Goal: Learn about a topic: Learn about a topic

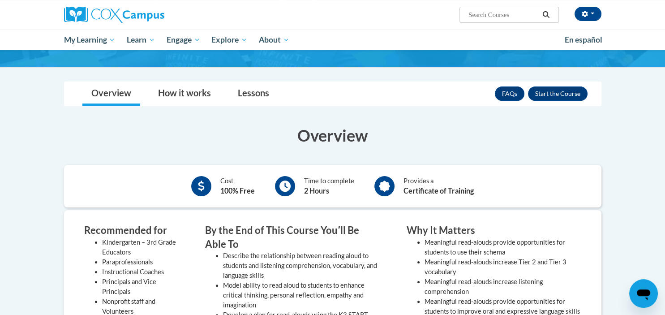
scroll to position [137, 0]
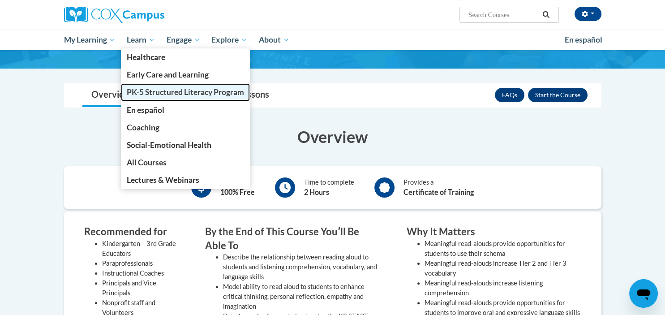
click at [157, 97] on span "PK-5 Structured Literacy Program" at bounding box center [185, 91] width 117 height 9
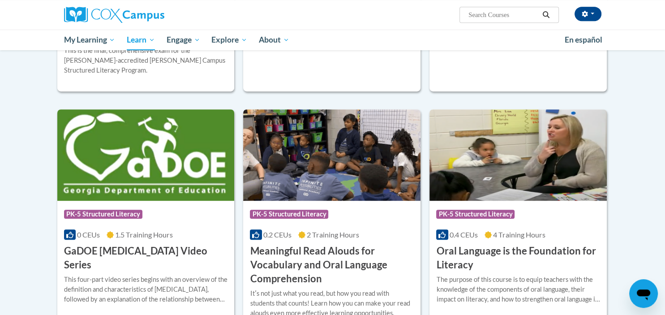
scroll to position [470, 0]
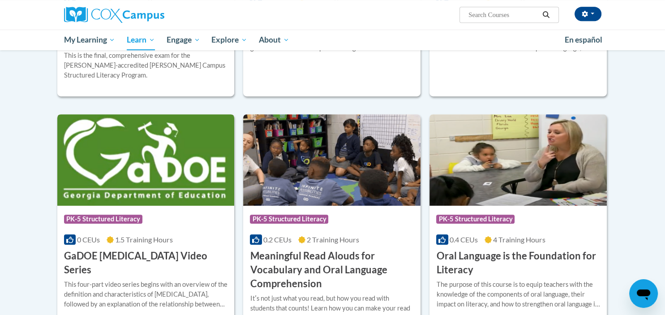
click at [179, 207] on div "Course Category: PK-5 Structured Literacy 0 CEUs 1.5 Training Hours COURSE GaDO…" at bounding box center [145, 240] width 177 height 71
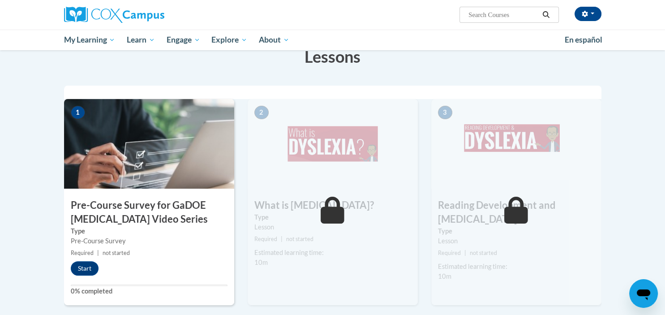
scroll to position [167, 0]
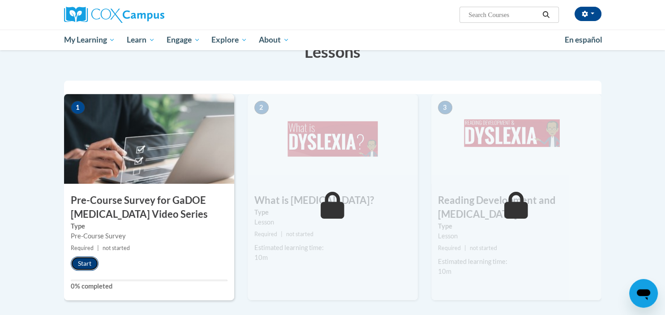
click at [82, 261] on button "Start" at bounding box center [85, 263] width 28 height 14
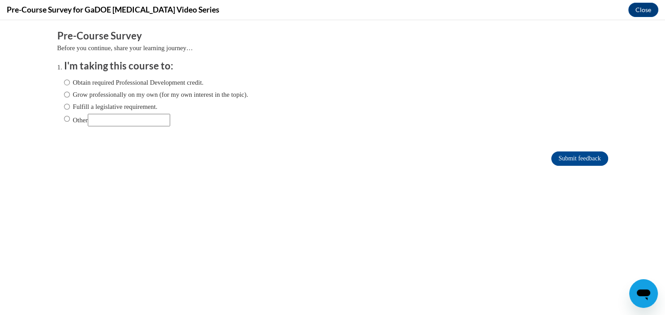
scroll to position [0, 0]
click at [68, 96] on input "Grow professionally on my own (for my own interest in the topic)." at bounding box center [67, 95] width 6 height 10
radio input "true"
click at [574, 158] on input "Submit feedback" at bounding box center [579, 158] width 56 height 14
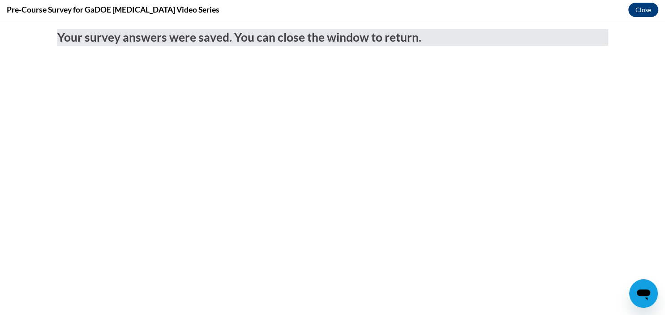
click at [634, 12] on button "Close" at bounding box center [643, 10] width 30 height 14
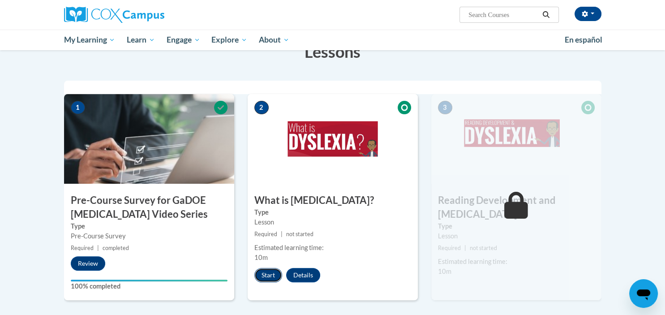
click at [268, 275] on button "Start" at bounding box center [268, 275] width 28 height 14
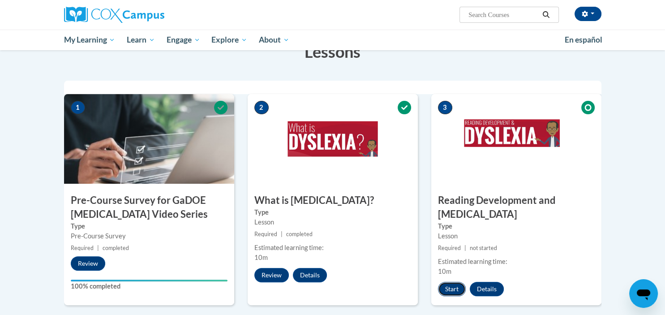
click at [448, 282] on button "Start" at bounding box center [452, 289] width 28 height 14
click at [640, 142] on body "[PERSON_NAME] ([GEOGRAPHIC_DATA]/[GEOGRAPHIC_DATA] UTC-06:00) My Profile Inbox …" at bounding box center [332, 295] width 665 height 924
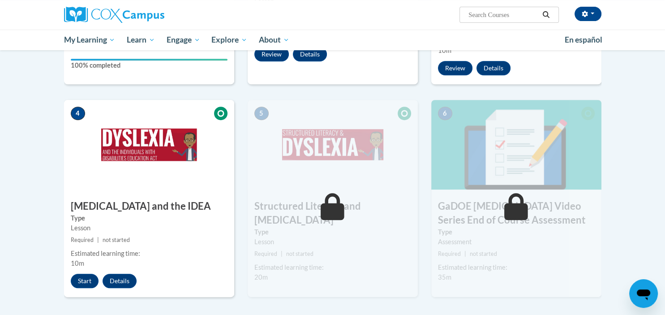
scroll to position [427, 0]
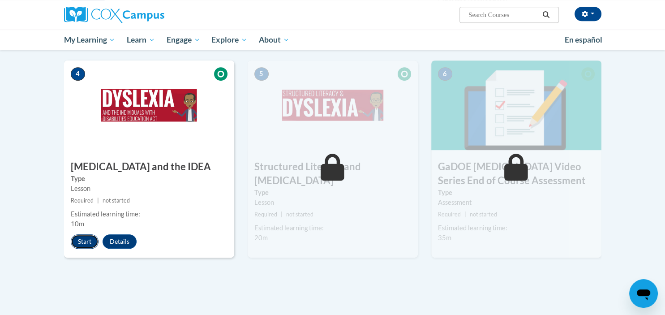
click at [87, 235] on button "Start" at bounding box center [85, 241] width 28 height 14
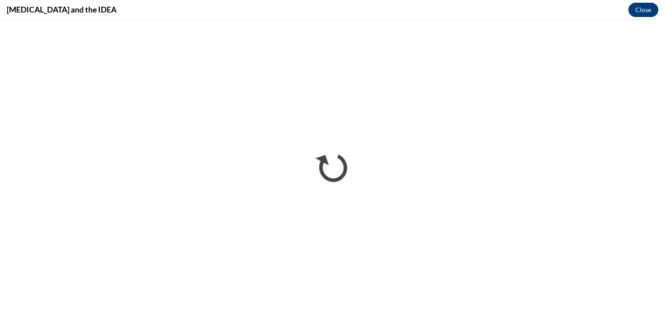
scroll to position [0, 0]
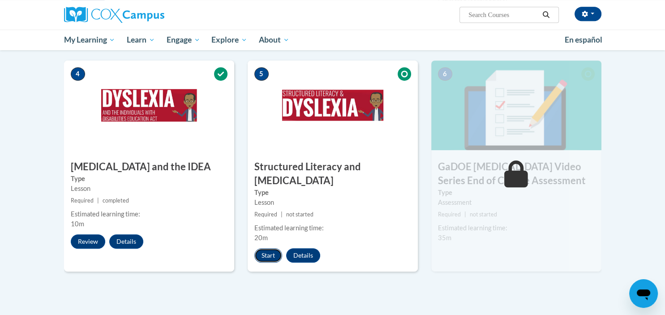
click at [269, 248] on button "Start" at bounding box center [268, 255] width 28 height 14
